Goal: Transaction & Acquisition: Purchase product/service

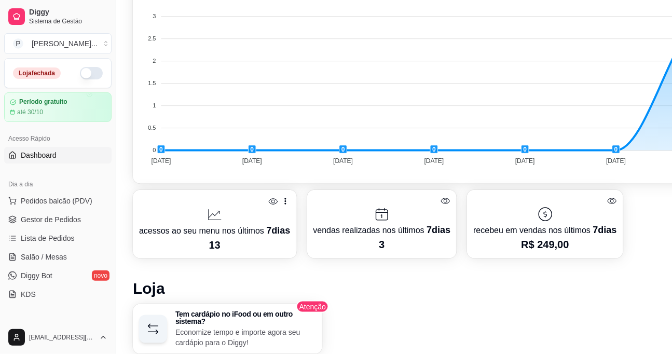
scroll to position [356, 0]
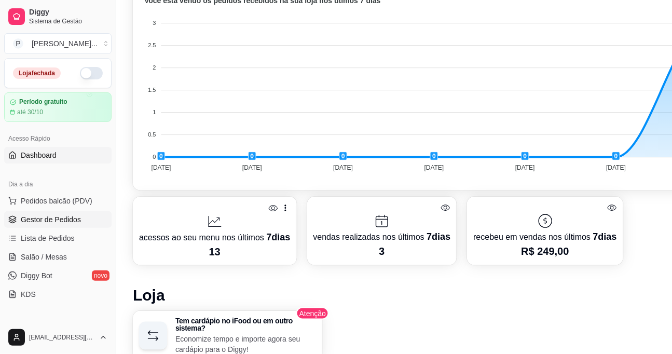
click at [74, 221] on span "Gestor de Pedidos" at bounding box center [51, 219] width 60 height 10
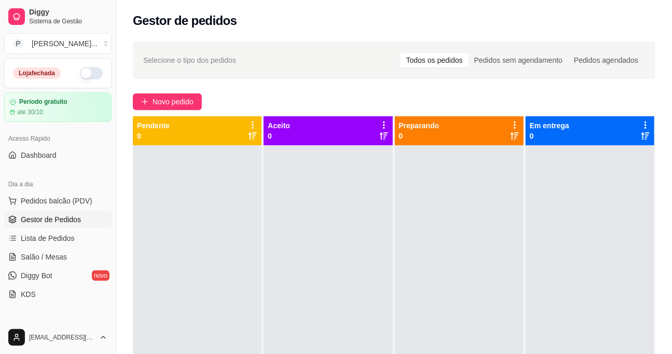
click at [426, 62] on div "Todos os pedidos" at bounding box center [435, 60] width 68 height 15
click at [401, 53] on input "Todos os pedidos" at bounding box center [401, 53] width 0 height 0
click at [55, 240] on span "Lista de Pedidos" at bounding box center [48, 238] width 54 height 10
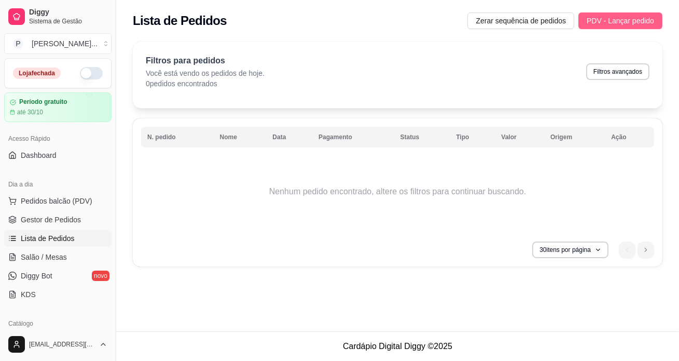
click at [616, 21] on span "PDV - Lançar pedido" at bounding box center [620, 20] width 67 height 11
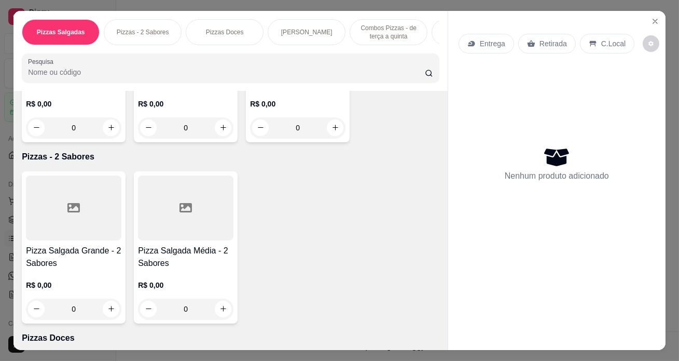
scroll to position [188, 0]
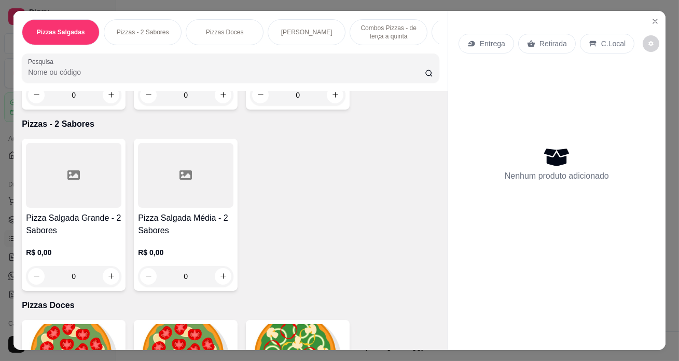
click at [69, 237] on h4 "Pizza Salgada Grande - 2 Sabores" at bounding box center [73, 224] width 95 height 25
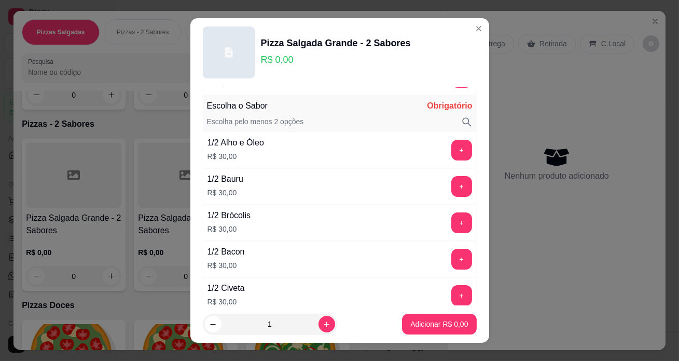
scroll to position [330, 0]
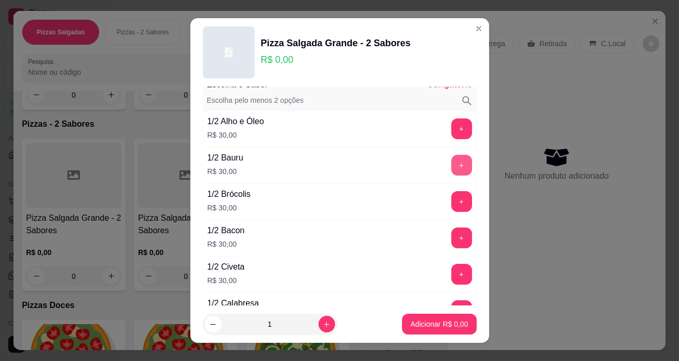
click at [451, 162] on button "+" at bounding box center [461, 165] width 21 height 21
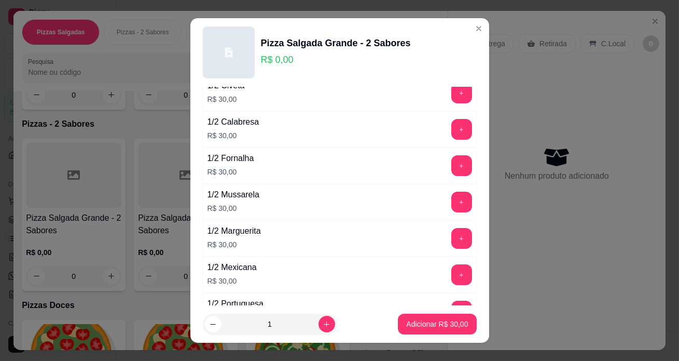
scroll to position [519, 0]
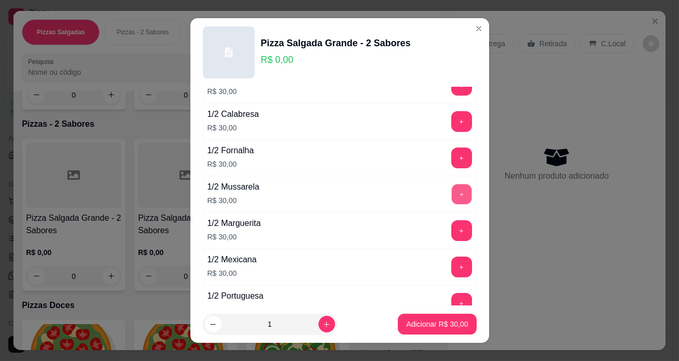
click at [451, 190] on button "+" at bounding box center [461, 194] width 20 height 20
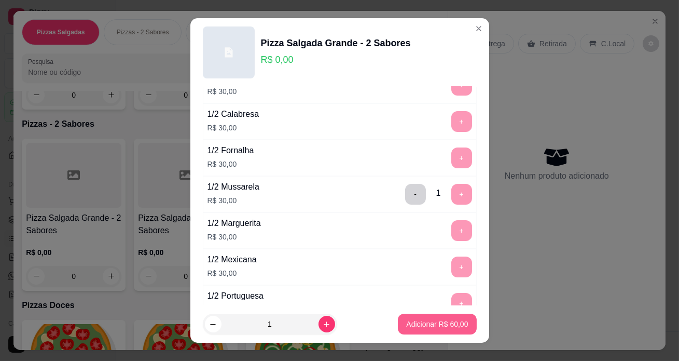
click at [428, 324] on p "Adicionar R$ 60,00" at bounding box center [437, 324] width 62 height 10
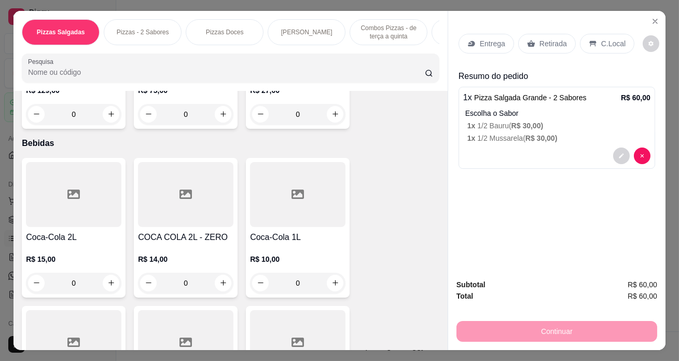
scroll to position [1226, 0]
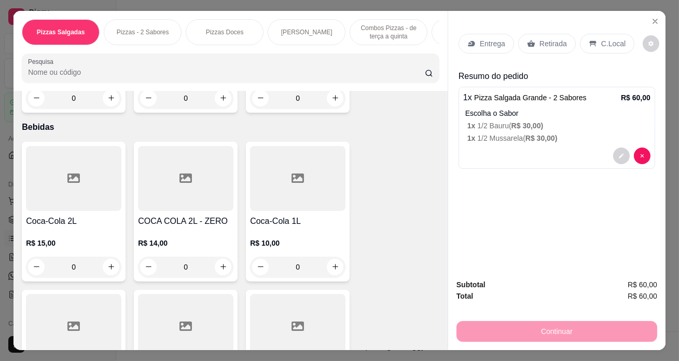
click at [189, 222] on h4 "COCA COLA 2L - ZERO" at bounding box center [185, 221] width 95 height 12
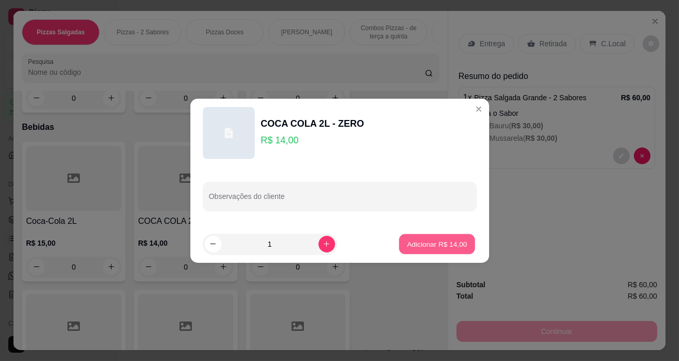
click at [431, 237] on button "Adicionar R$ 14,00" at bounding box center [438, 243] width 76 height 20
type input "1"
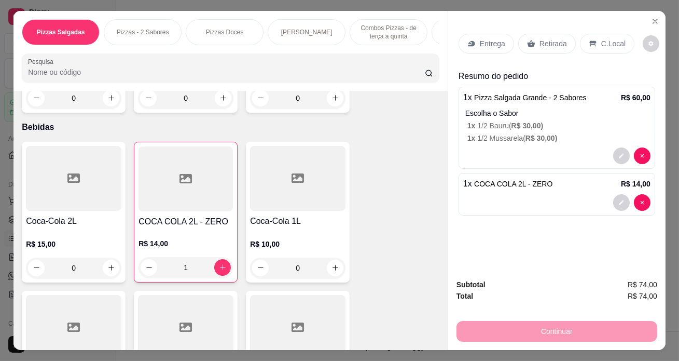
scroll to position [26, 0]
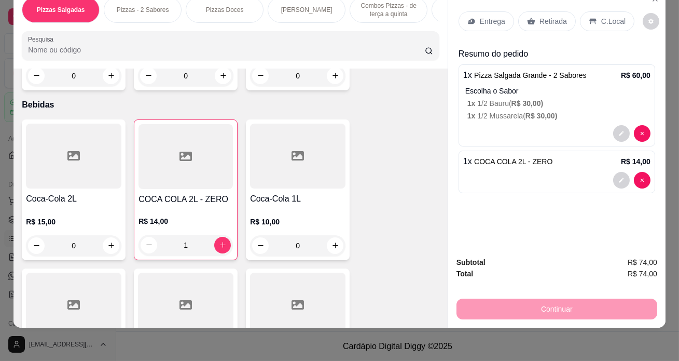
click at [570, 305] on div "Continuar" at bounding box center [557, 307] width 201 height 23
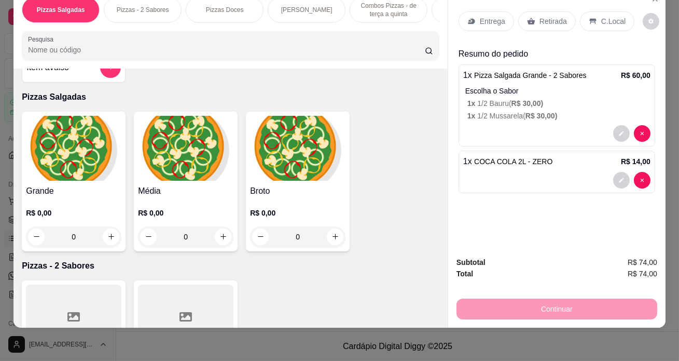
scroll to position [0, 0]
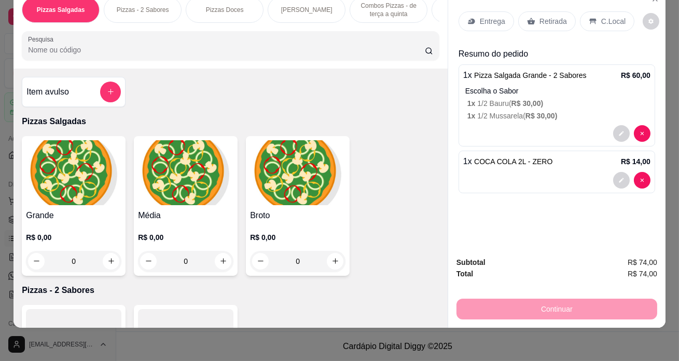
click at [499, 20] on div "Entrega" at bounding box center [487, 21] width 56 height 20
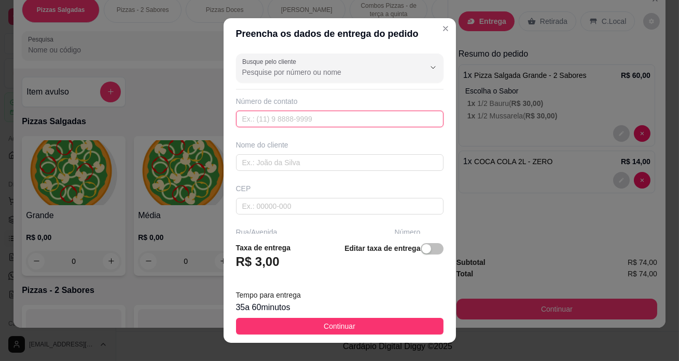
click at [324, 120] on input "text" at bounding box center [340, 119] width 208 height 17
type input "[PHONE_NUMBER]"
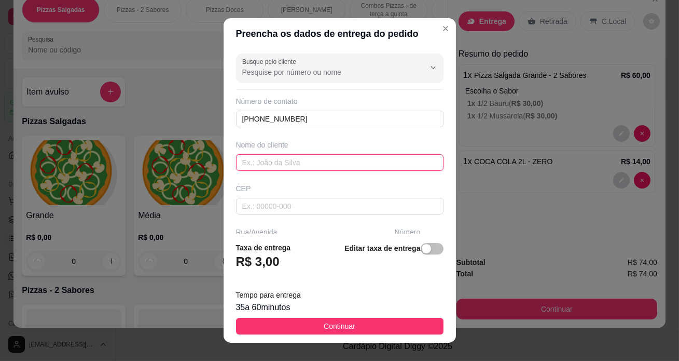
click at [306, 154] on input "text" at bounding box center [340, 162] width 208 height 17
type input "[PERSON_NAME]"
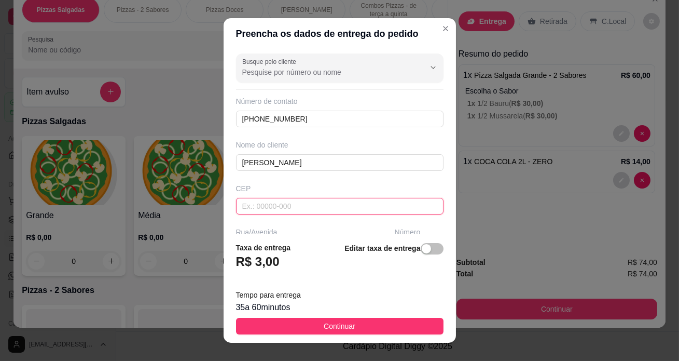
click at [312, 204] on input "text" at bounding box center [340, 206] width 208 height 17
click at [422, 252] on div "button" at bounding box center [426, 248] width 9 height 9
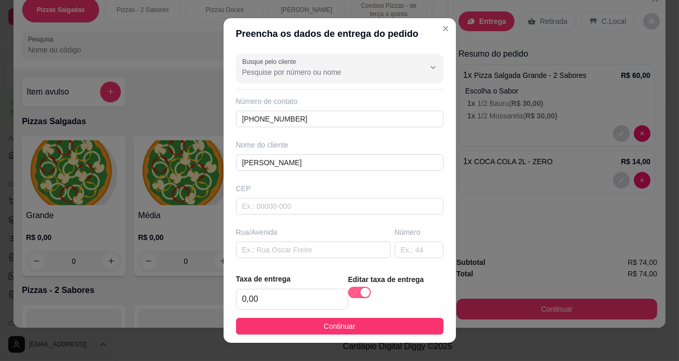
click at [361, 291] on div "button" at bounding box center [365, 291] width 9 height 9
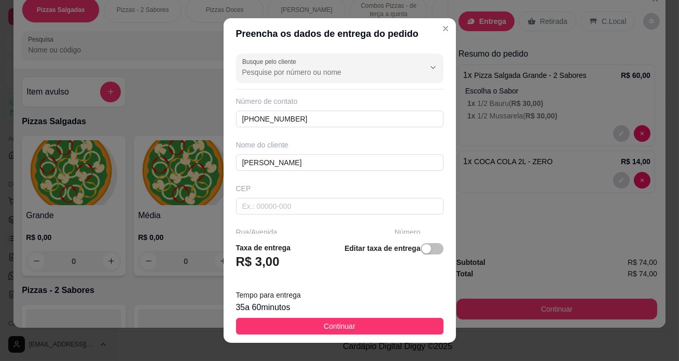
scroll to position [15, 0]
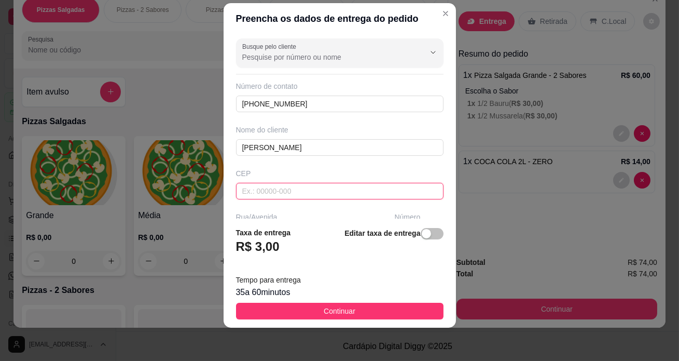
click at [283, 186] on input "text" at bounding box center [340, 191] width 208 height 17
type input "19260000"
type input "Mirante do Paranapanema"
type input "19260000"
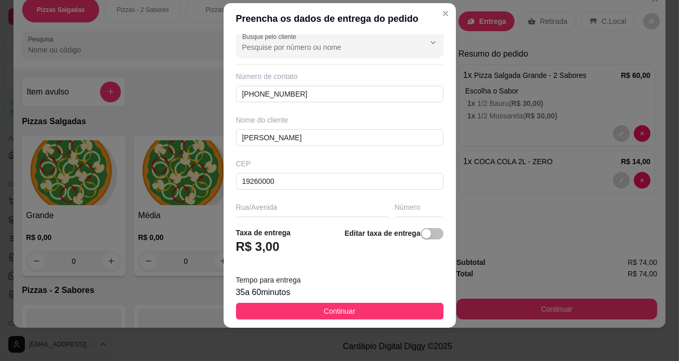
scroll to position [19, 0]
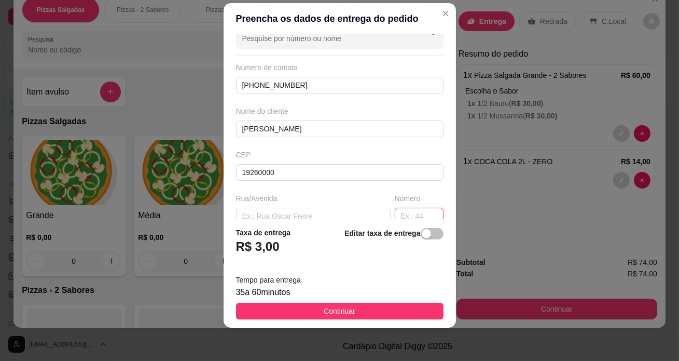
click at [398, 213] on input "text" at bounding box center [419, 216] width 49 height 17
type input "121"
click at [313, 215] on input "text" at bounding box center [313, 215] width 155 height 17
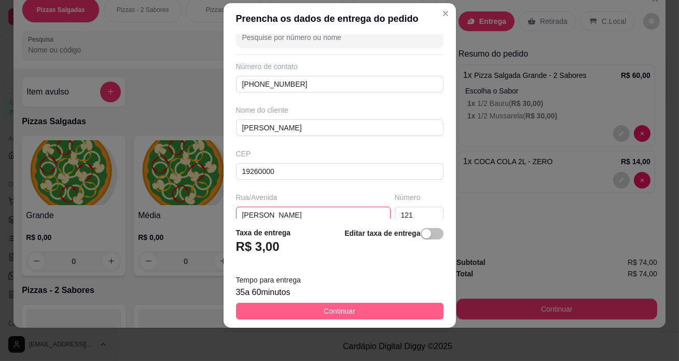
type input "[PERSON_NAME]"
click at [348, 307] on button "Continuar" at bounding box center [340, 310] width 208 height 17
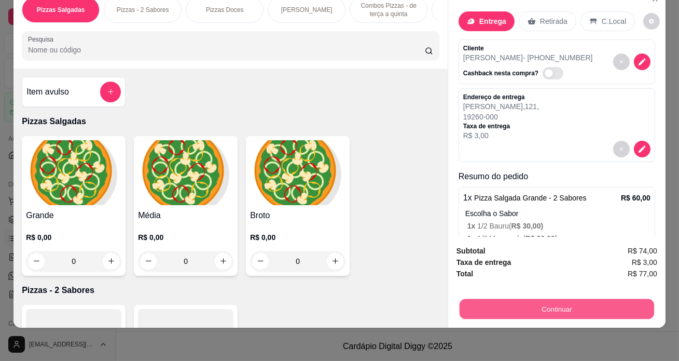
click at [556, 304] on button "Continuar" at bounding box center [557, 309] width 195 height 20
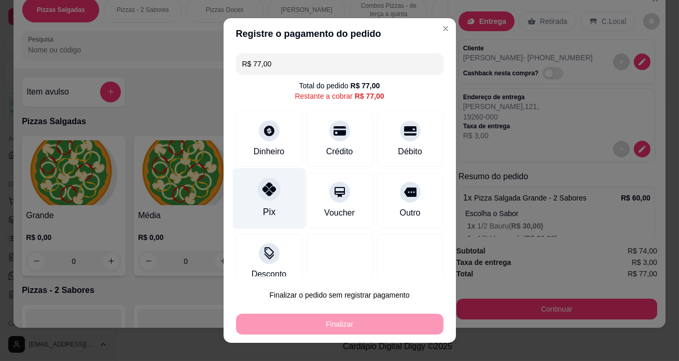
click at [263, 198] on div at bounding box center [269, 188] width 23 height 23
type input "R$ 0,00"
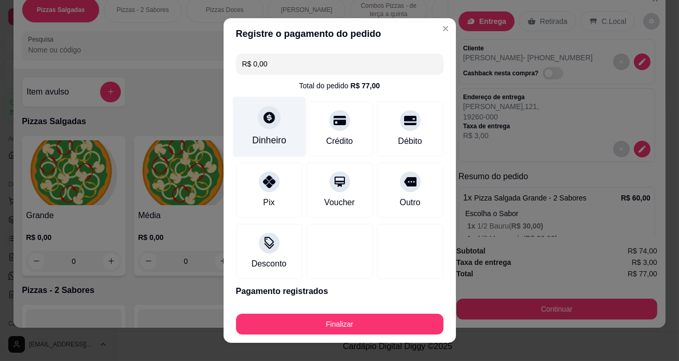
click at [276, 129] on div "Dinheiro" at bounding box center [268, 126] width 73 height 61
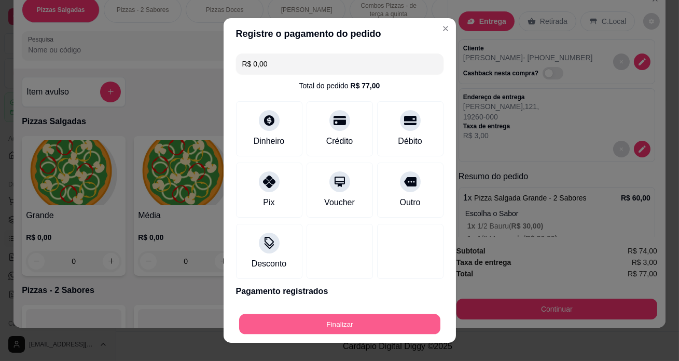
click at [331, 324] on button "Finalizar" at bounding box center [339, 324] width 201 height 20
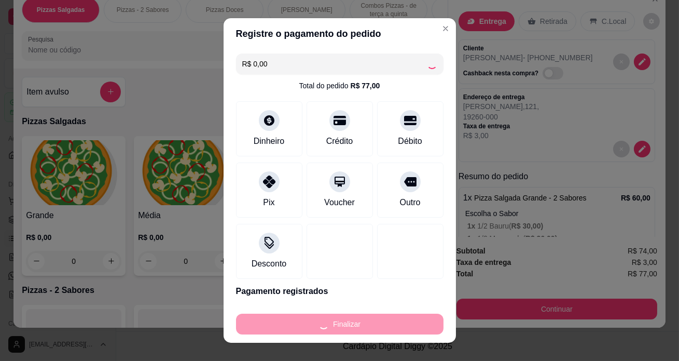
type input "0"
type input "-R$ 77,00"
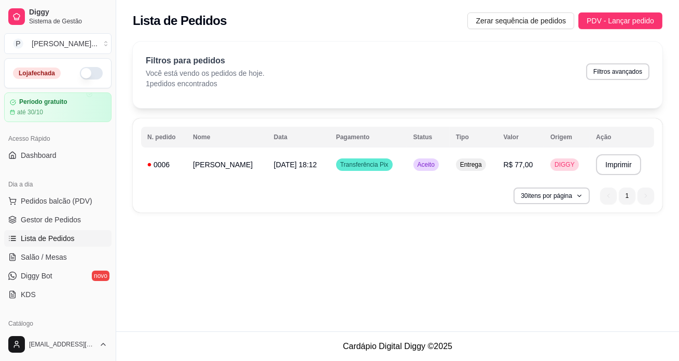
click at [64, 238] on span "Lista de Pedidos" at bounding box center [48, 238] width 54 height 10
click at [47, 235] on span "Lista de Pedidos" at bounding box center [48, 238] width 54 height 10
click at [606, 163] on button "Imprimir" at bounding box center [618, 164] width 45 height 21
click at [46, 215] on span "Gestor de Pedidos" at bounding box center [51, 219] width 60 height 10
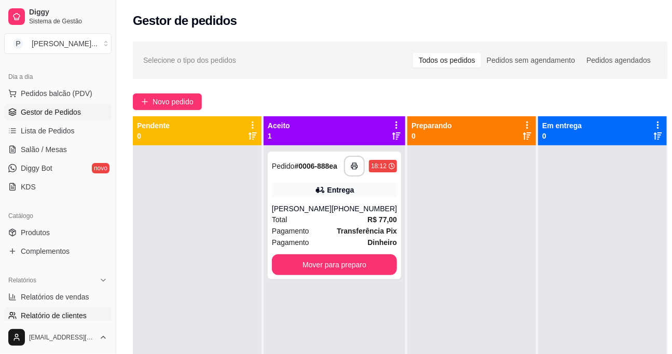
scroll to position [102, 0]
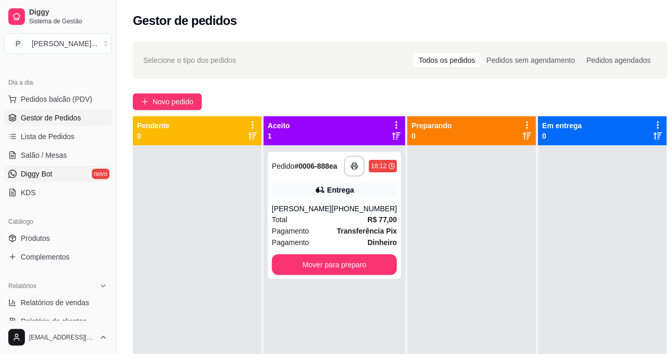
click at [55, 171] on link "Diggy Bot novo" at bounding box center [57, 174] width 107 height 17
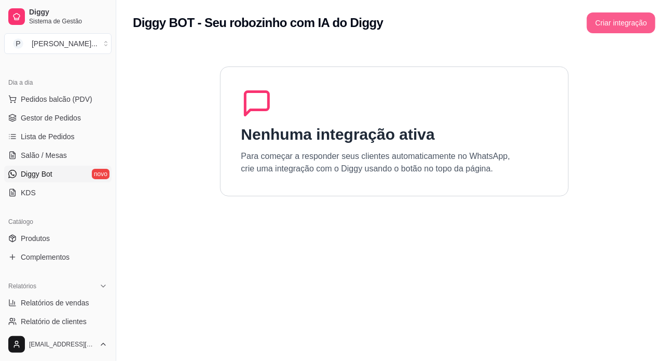
click at [618, 21] on button "Criar integração" at bounding box center [621, 22] width 68 height 21
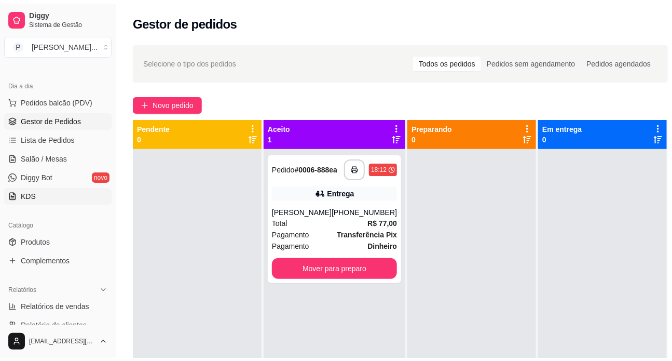
scroll to position [149, 0]
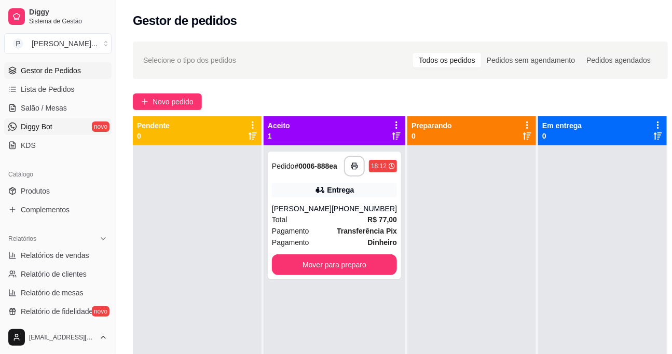
click at [67, 128] on link "Diggy Bot novo" at bounding box center [57, 126] width 107 height 17
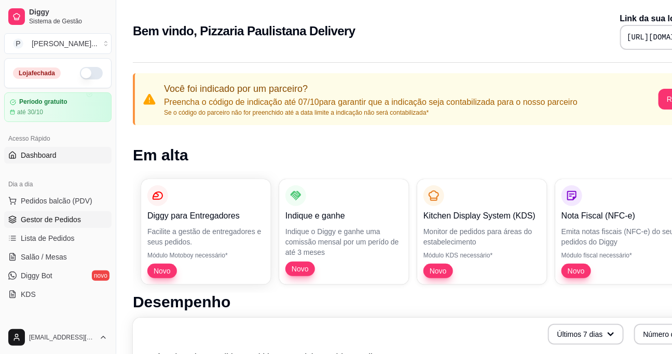
click at [51, 219] on span "Gestor de Pedidos" at bounding box center [51, 219] width 60 height 10
